Goal: Task Accomplishment & Management: Use online tool/utility

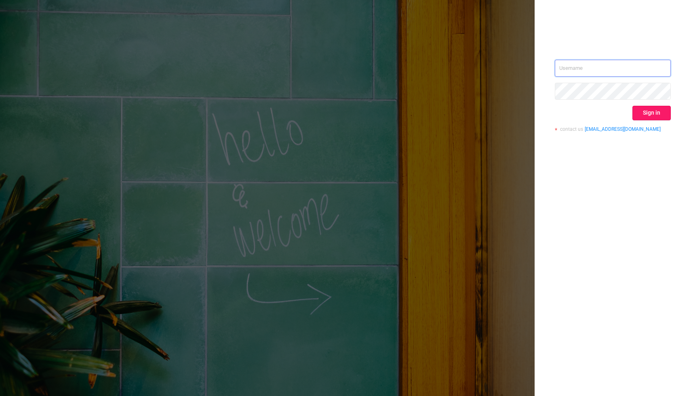
type input "[PERSON_NAME][EMAIL_ADDRESS][DOMAIN_NAME]"
click at [648, 111] on button "Sign in" at bounding box center [651, 113] width 38 height 15
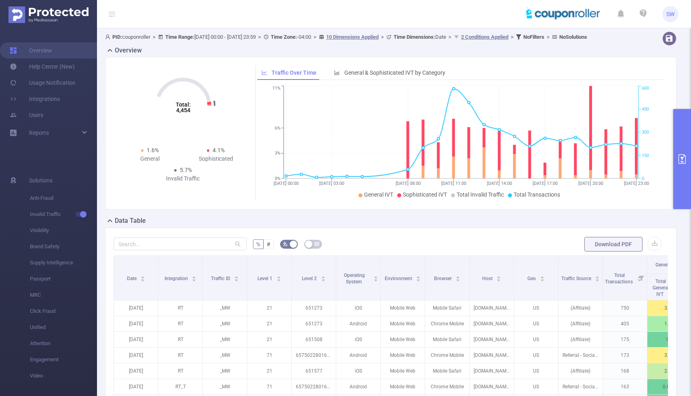
click at [687, 132] on button "primary" at bounding box center [682, 159] width 18 height 100
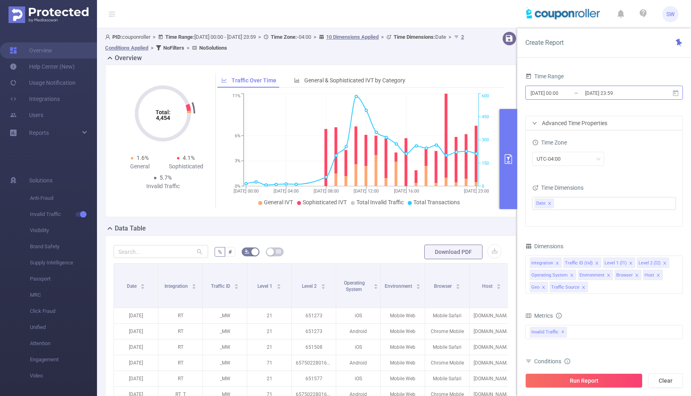
click at [562, 92] on input "[DATE] 00:00" at bounding box center [561, 93] width 65 height 11
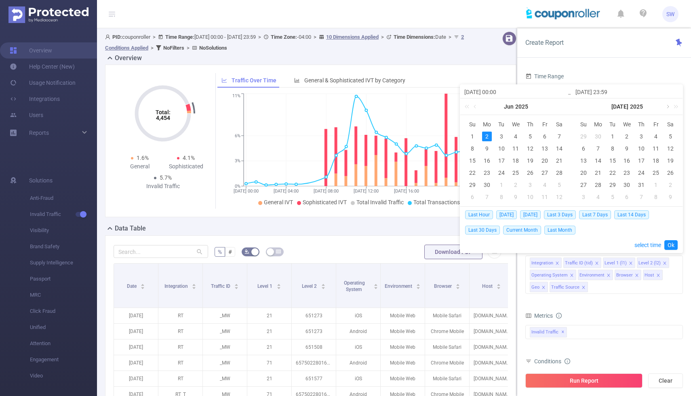
click at [666, 103] on link at bounding box center [666, 107] width 7 height 16
click at [558, 109] on link at bounding box center [563, 107] width 10 height 16
click at [467, 107] on link at bounding box center [468, 107] width 10 height 16
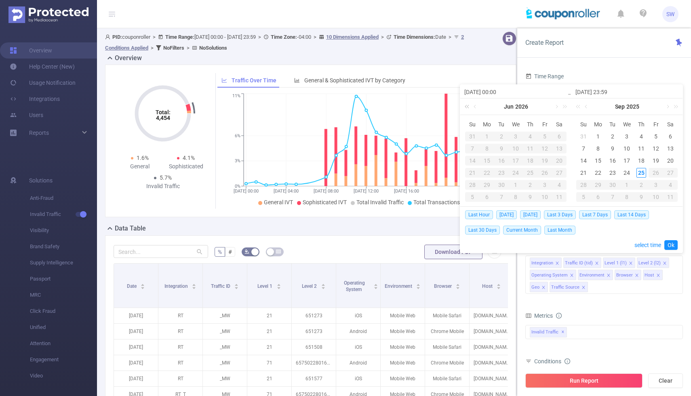
click at [467, 107] on link at bounding box center [468, 107] width 10 height 16
click at [556, 106] on link at bounding box center [555, 107] width 7 height 16
click at [627, 146] on div "10" at bounding box center [626, 149] width 10 height 10
click at [642, 172] on div "25" at bounding box center [641, 173] width 10 height 10
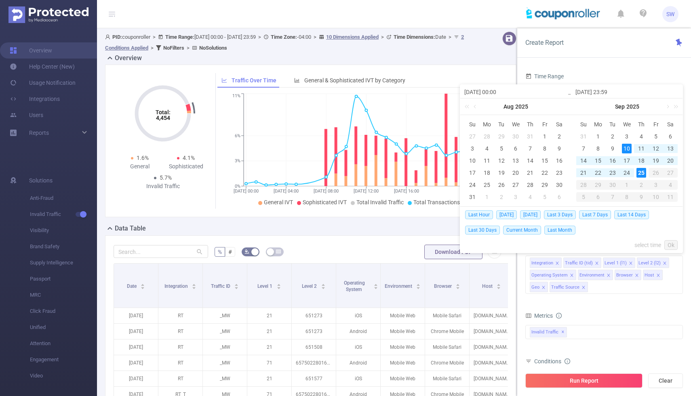
type input "[DATE] 00:00"
type input "[DATE] 23:59"
type input "[DATE] 00:00"
type input "[DATE] 23:59"
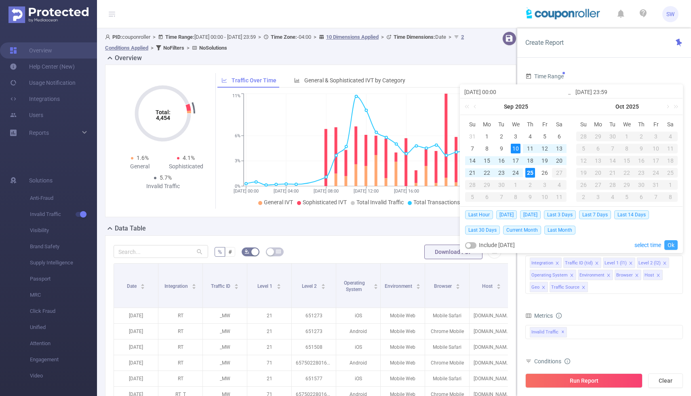
click at [670, 246] on link "Ok" at bounding box center [670, 245] width 13 height 10
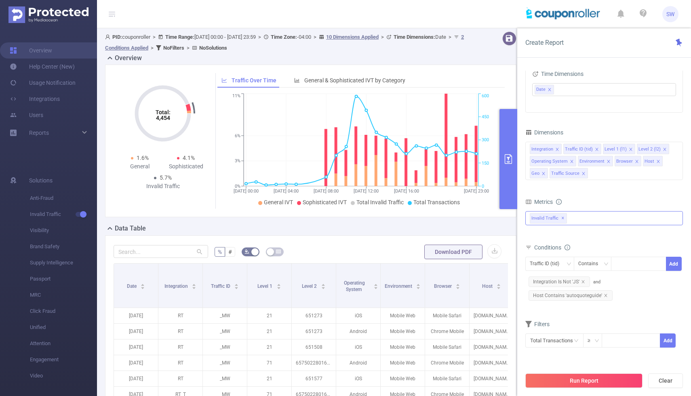
click at [581, 215] on div "Invalid Traffic ✕" at bounding box center [603, 218] width 157 height 14
click at [545, 223] on strong "Anti-Fraud" at bounding box center [559, 221] width 28 height 6
click at [638, 311] on form "Dimensions Integration Traffic ID (tid) Level 1 (l1) Level 2 (l2) Operating Sys…" at bounding box center [603, 242] width 157 height 231
click at [565, 264] on div "Traffic ID (tid)" at bounding box center [549, 263] width 40 height 13
click at [558, 281] on li "Integration" at bounding box center [552, 280] width 55 height 13
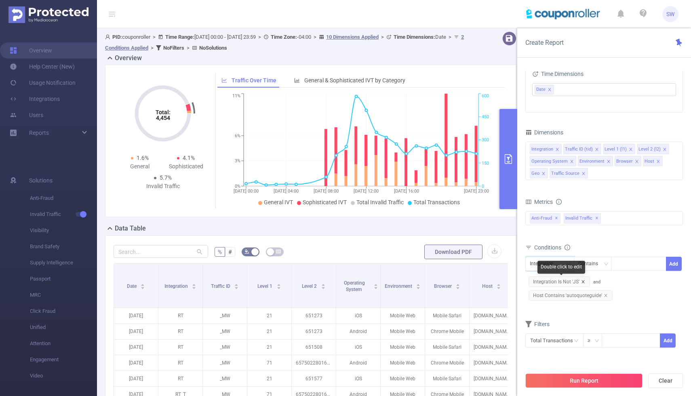
click at [583, 280] on icon "icon: close" at bounding box center [583, 282] width 4 height 4
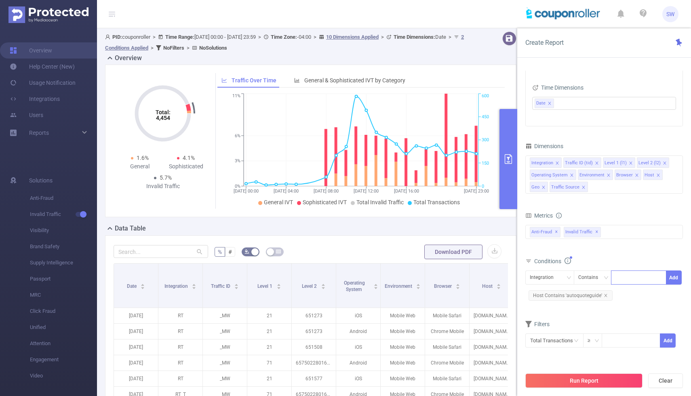
click at [627, 278] on div at bounding box center [638, 277] width 46 height 13
type input "js"
click at [636, 294] on li "js" at bounding box center [638, 294] width 55 height 13
click at [676, 279] on button "Add" at bounding box center [673, 278] width 16 height 14
click at [597, 381] on button "Run Report" at bounding box center [583, 381] width 117 height 15
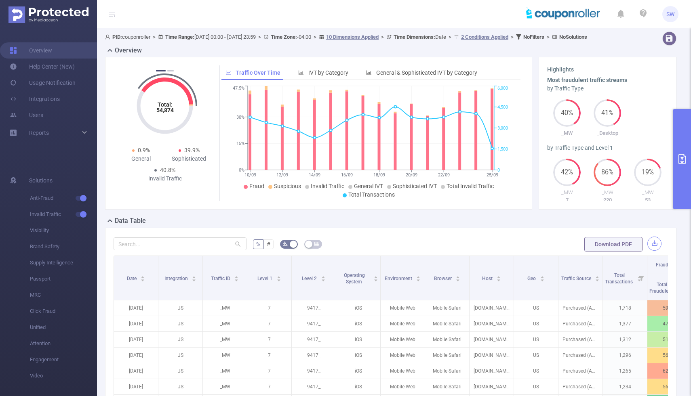
click at [654, 251] on button "button" at bounding box center [654, 244] width 14 height 14
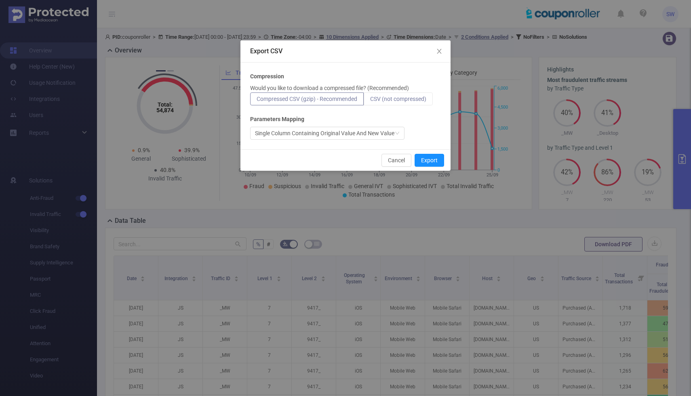
click at [395, 104] on label "CSV (not compressed)" at bounding box center [397, 98] width 69 height 13
click at [370, 101] on input "CSV (not compressed)" at bounding box center [370, 101] width 0 height 0
click at [430, 161] on button "Export" at bounding box center [428, 160] width 29 height 13
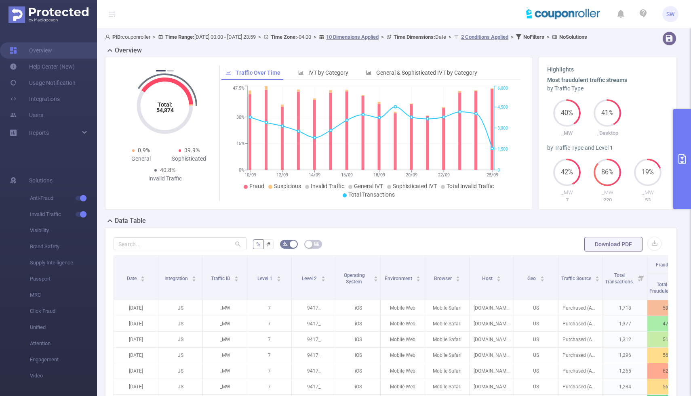
click at [685, 158] on icon "primary" at bounding box center [681, 159] width 7 height 10
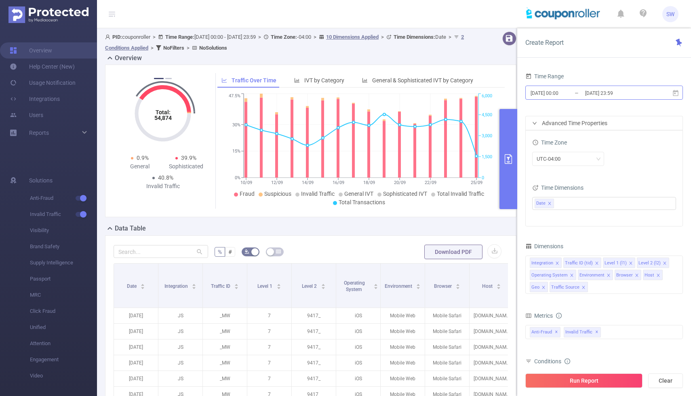
click at [559, 93] on input "[DATE] 00:00" at bounding box center [561, 93] width 65 height 11
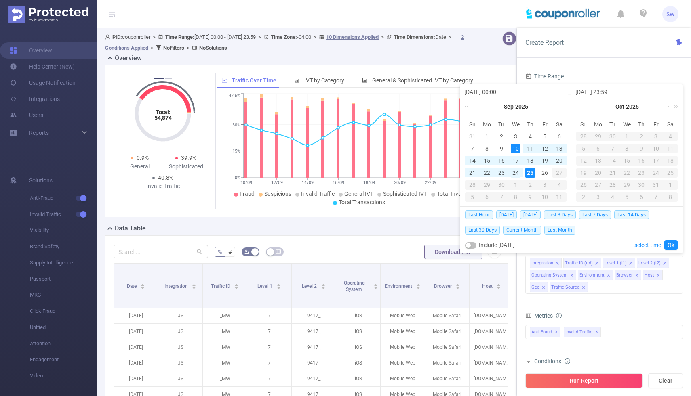
click at [516, 172] on div "24" at bounding box center [515, 173] width 10 height 10
click at [530, 172] on div "25" at bounding box center [530, 173] width 10 height 10
type input "[DATE] 00:00"
click at [672, 246] on link "Ok" at bounding box center [670, 245] width 13 height 10
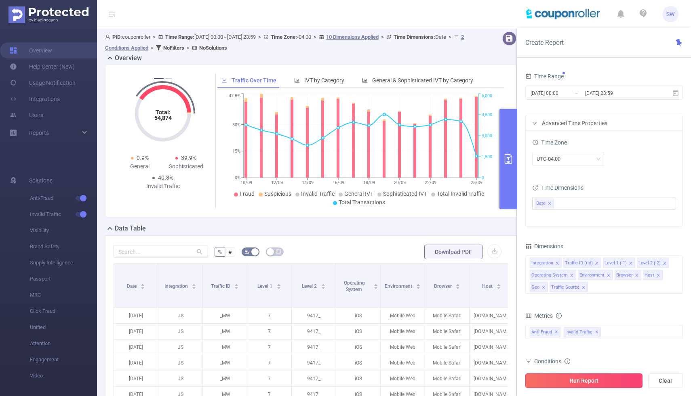
click at [586, 381] on button "Run Report" at bounding box center [583, 381] width 117 height 15
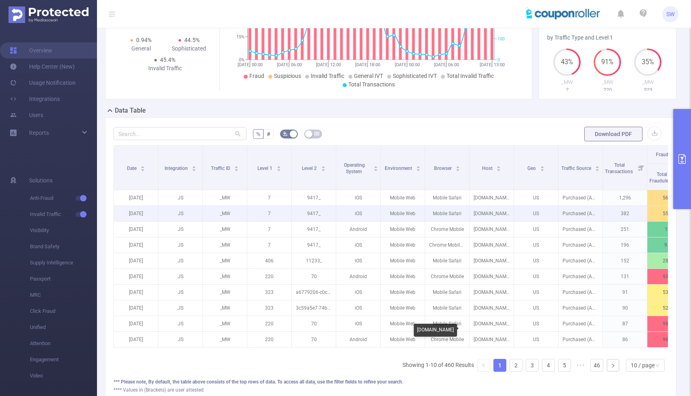
scroll to position [112, 0]
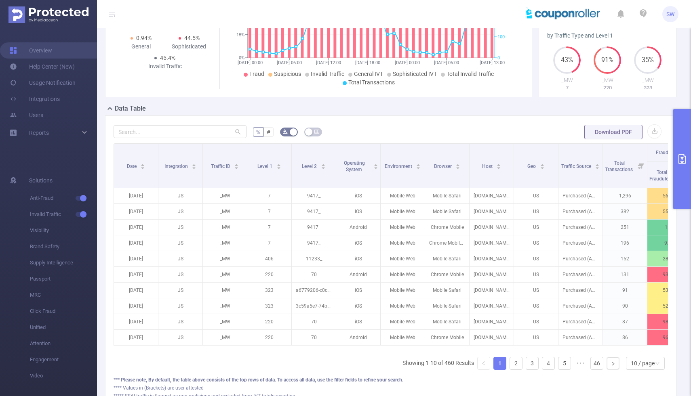
click at [683, 153] on button "primary" at bounding box center [682, 159] width 18 height 100
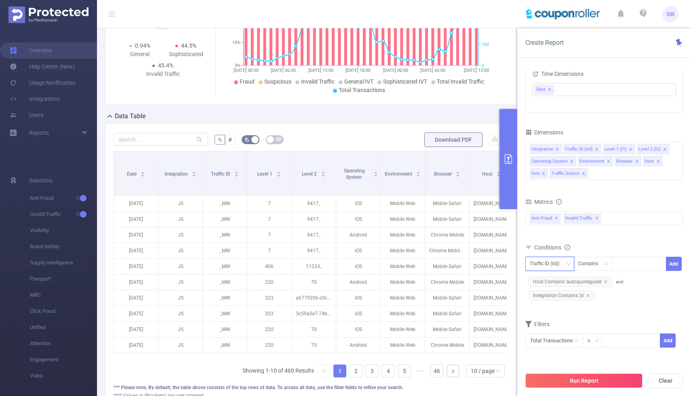
click at [565, 264] on div "Traffic ID (tid)" at bounding box center [549, 263] width 40 height 13
click at [554, 304] on li "Level 1 (l1)" at bounding box center [552, 306] width 55 height 13
click at [626, 263] on div at bounding box center [638, 263] width 46 height 13
type input "363"
click at [638, 279] on li "363" at bounding box center [638, 280] width 55 height 13
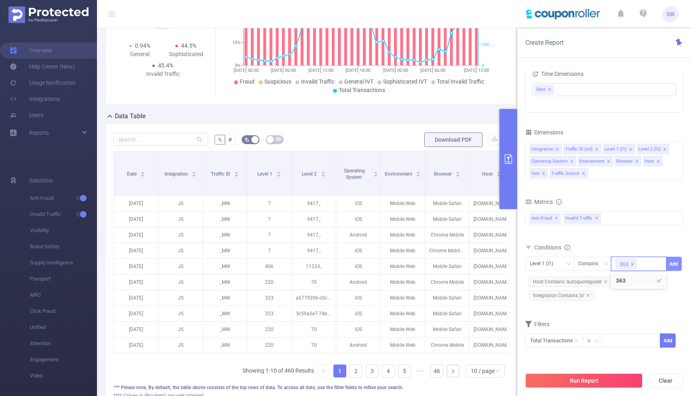
click at [675, 265] on button "Add" at bounding box center [673, 264] width 16 height 14
click at [585, 380] on button "Run Report" at bounding box center [583, 381] width 117 height 15
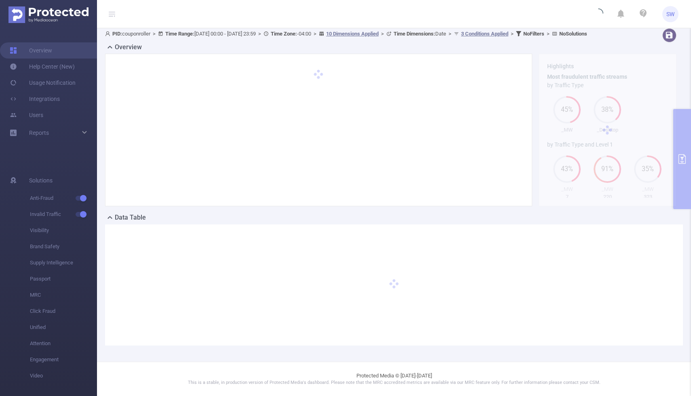
scroll to position [10, 0]
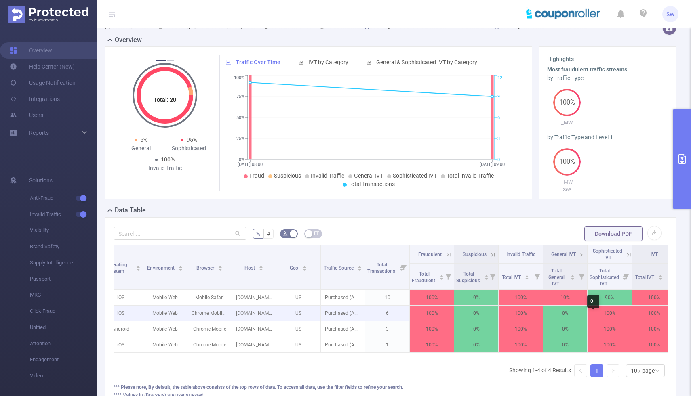
scroll to position [0, 248]
